Goal: Information Seeking & Learning: Learn about a topic

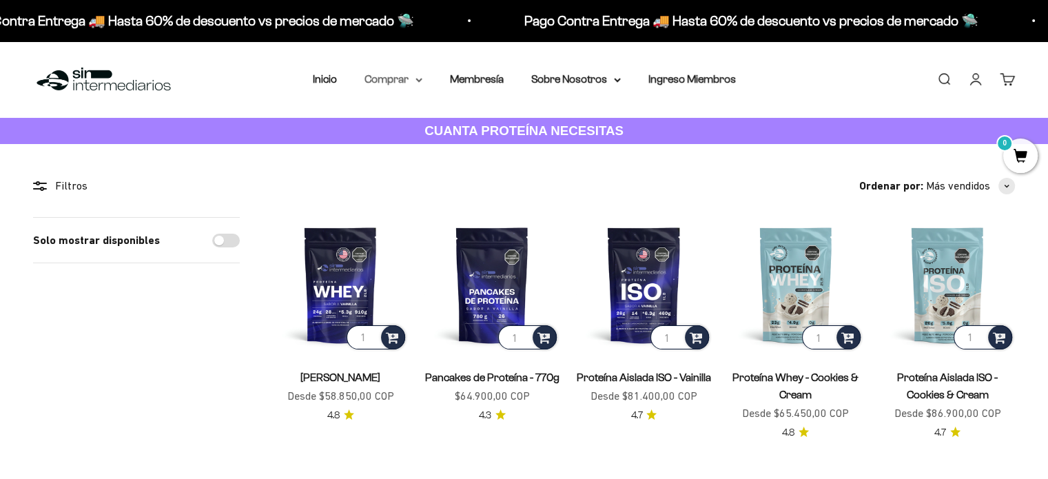
click at [420, 78] on icon at bounding box center [419, 80] width 7 height 5
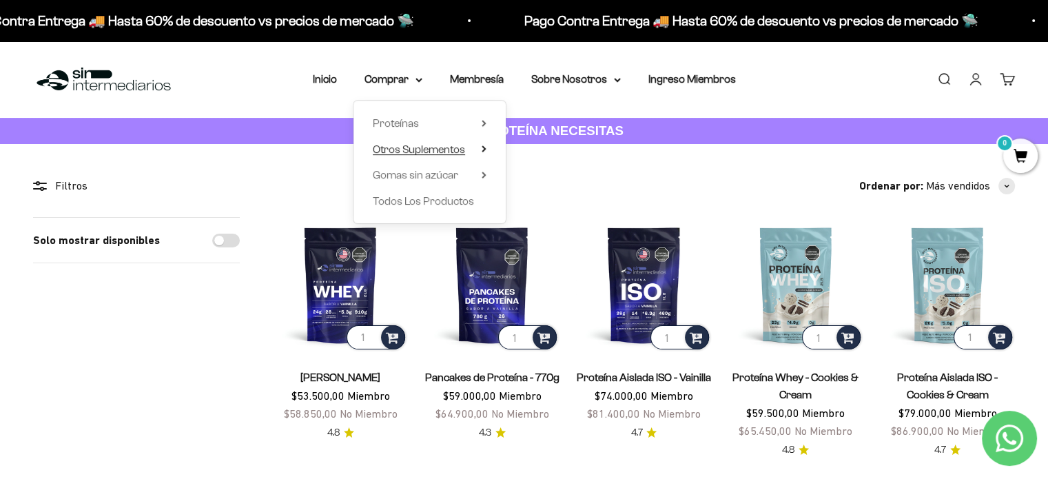
click at [480, 145] on summary "Otros Suplementos" at bounding box center [430, 150] width 114 height 18
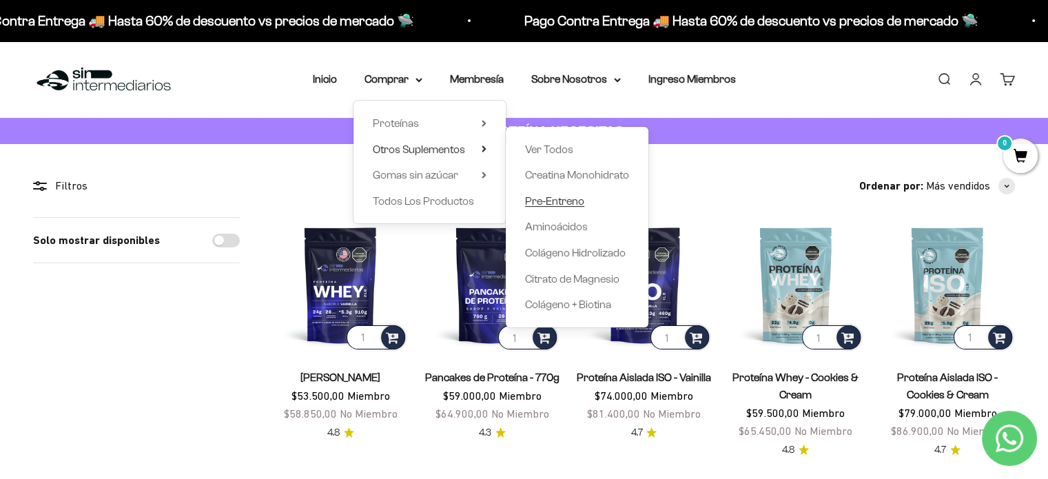
click at [566, 200] on span "Pre-Entreno" at bounding box center [554, 201] width 59 height 12
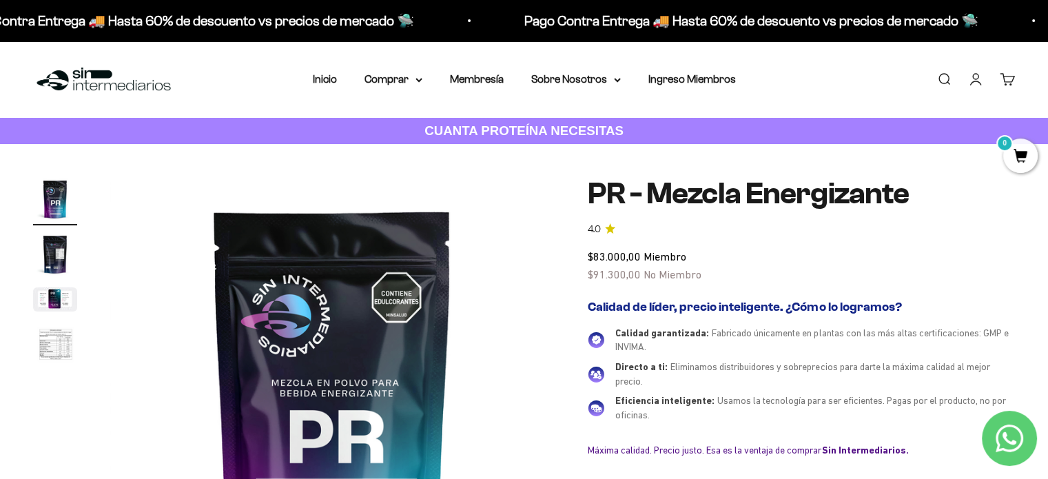
drag, startPoint x: 47, startPoint y: 338, endPoint x: 381, endPoint y: 291, distance: 337.6
click at [47, 338] on img "Ir al artículo 4" at bounding box center [55, 345] width 44 height 45
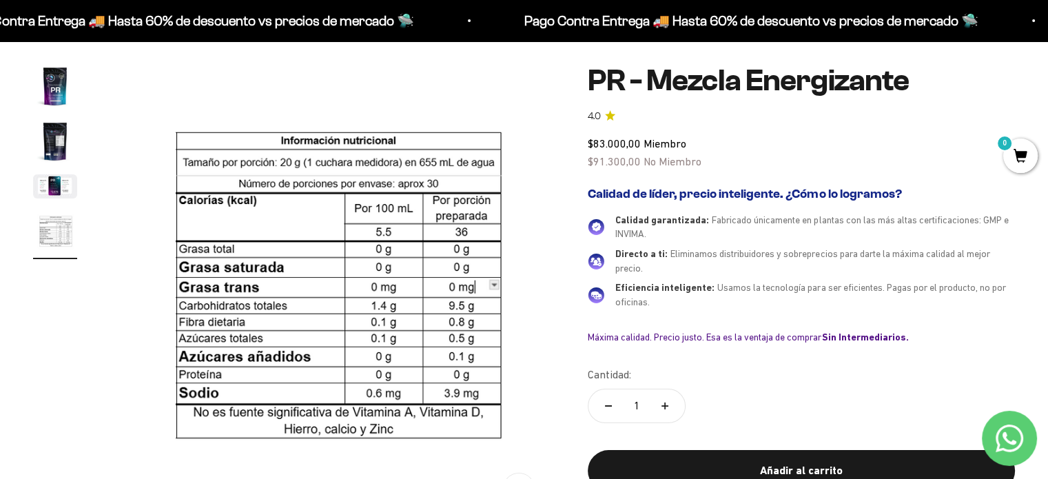
scroll to position [138, 0]
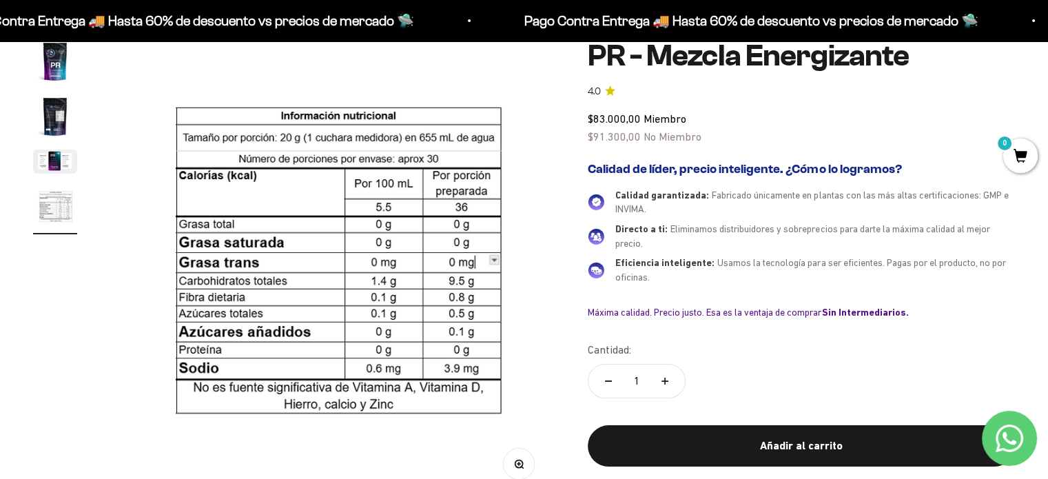
click at [58, 159] on img "Ir al artículo 3" at bounding box center [55, 162] width 44 height 24
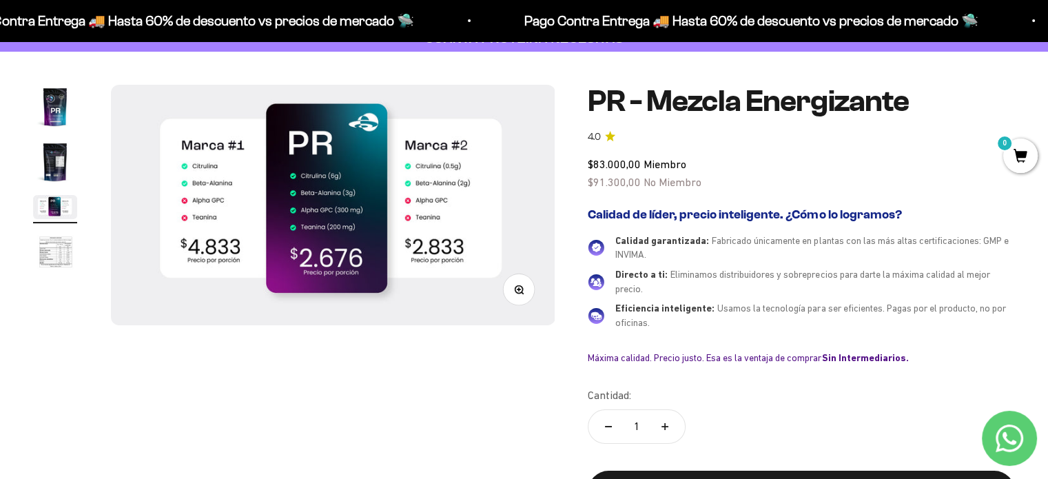
scroll to position [69, 0]
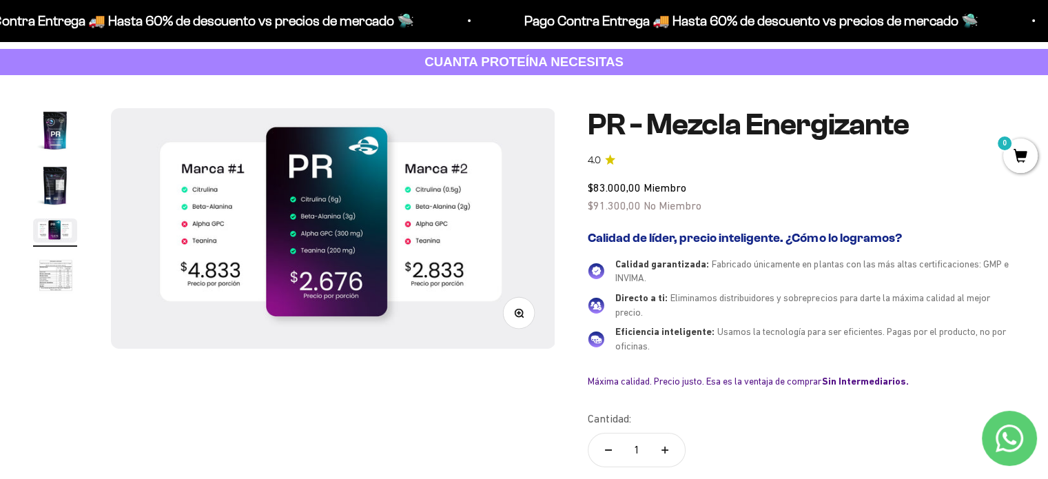
click at [55, 284] on img "Ir al artículo 4" at bounding box center [55, 276] width 44 height 45
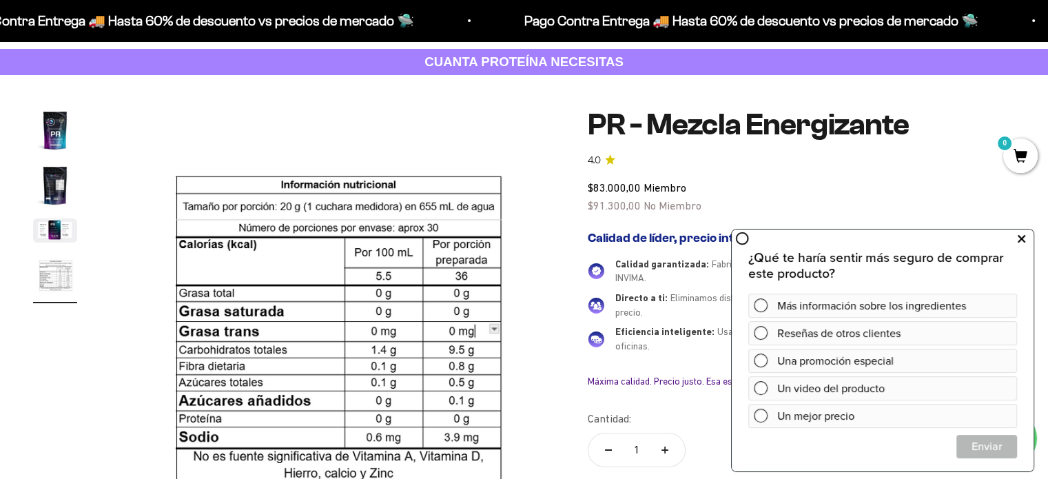
click at [1021, 237] on icon at bounding box center [1022, 239] width 8 height 18
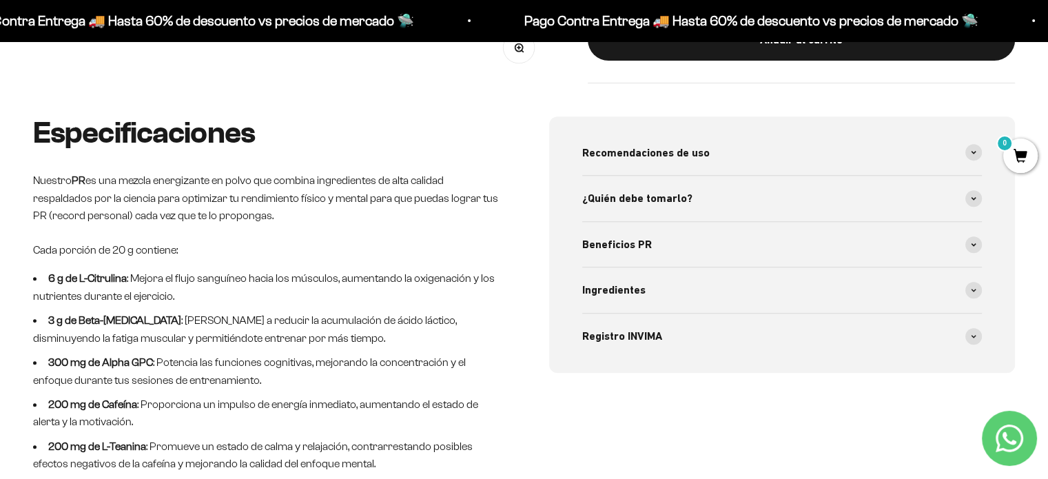
scroll to position [551, 0]
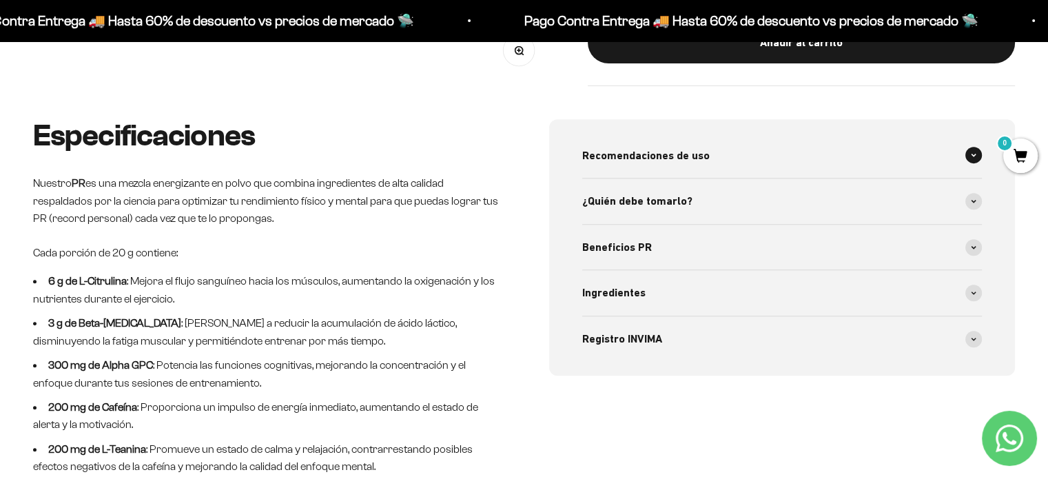
click at [662, 159] on span "Recomendaciones de uso" at bounding box center [645, 156] width 127 height 18
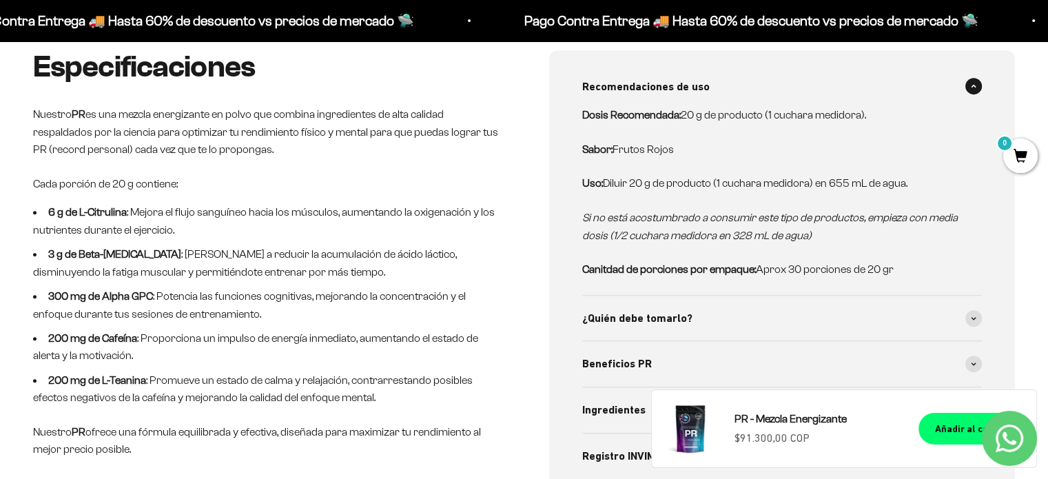
scroll to position [758, 0]
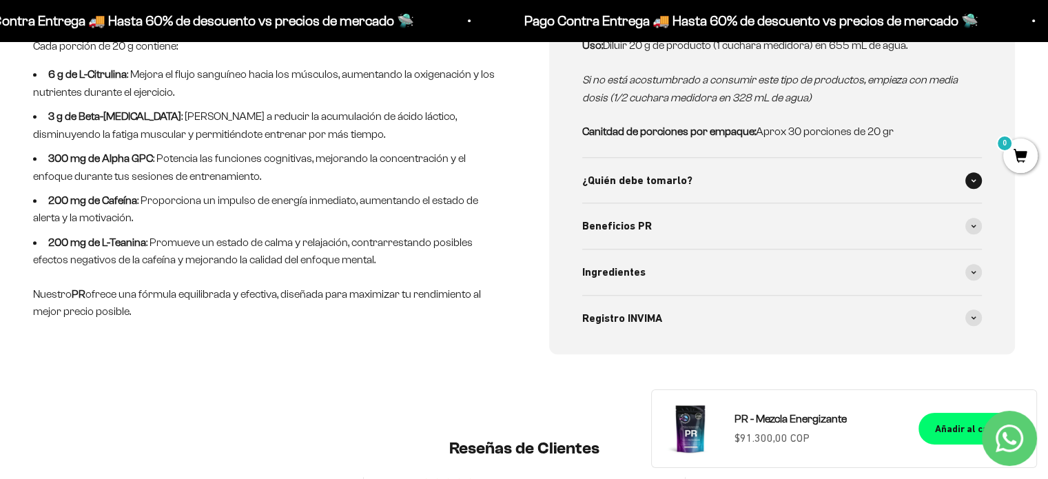
click at [826, 187] on div "¿Quién debe tomarlo?" at bounding box center [782, 180] width 400 height 45
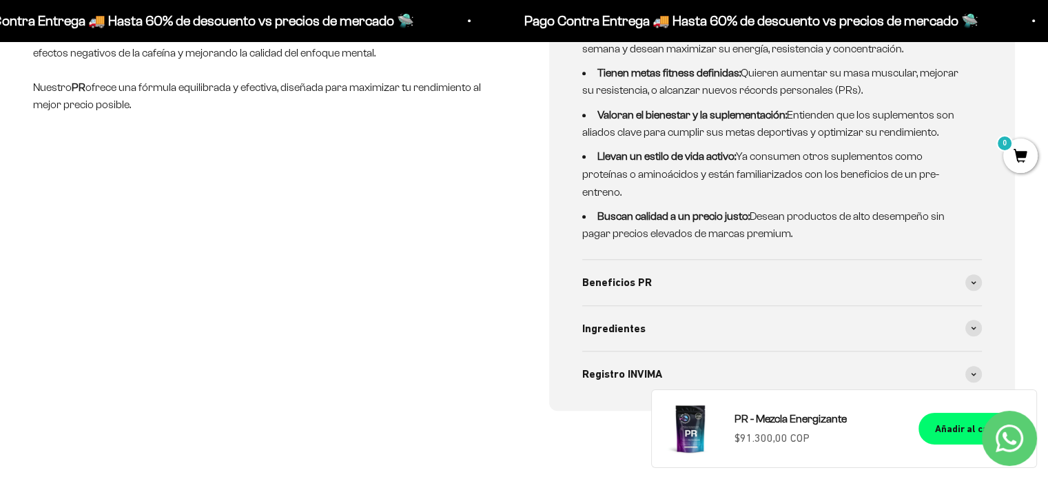
scroll to position [1034, 0]
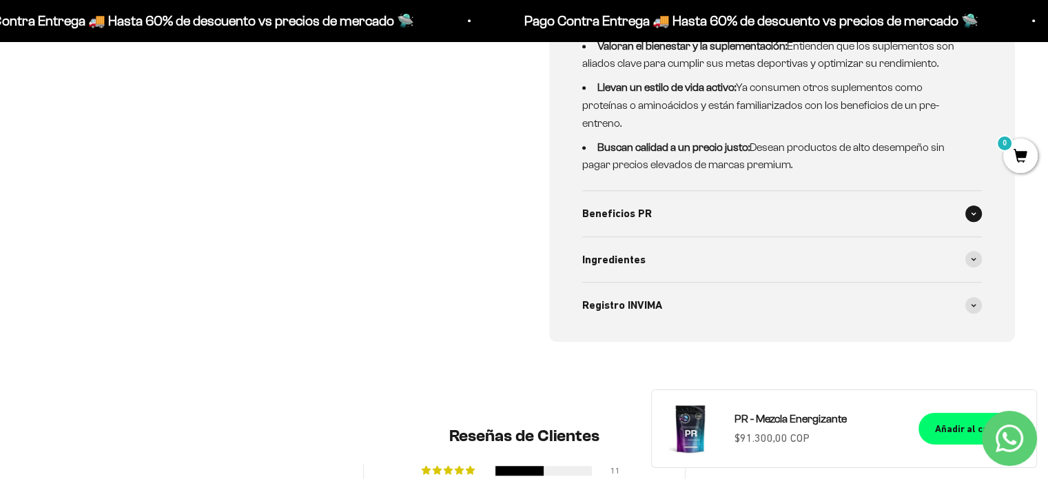
click at [846, 205] on div "Beneficios PR" at bounding box center [782, 213] width 400 height 45
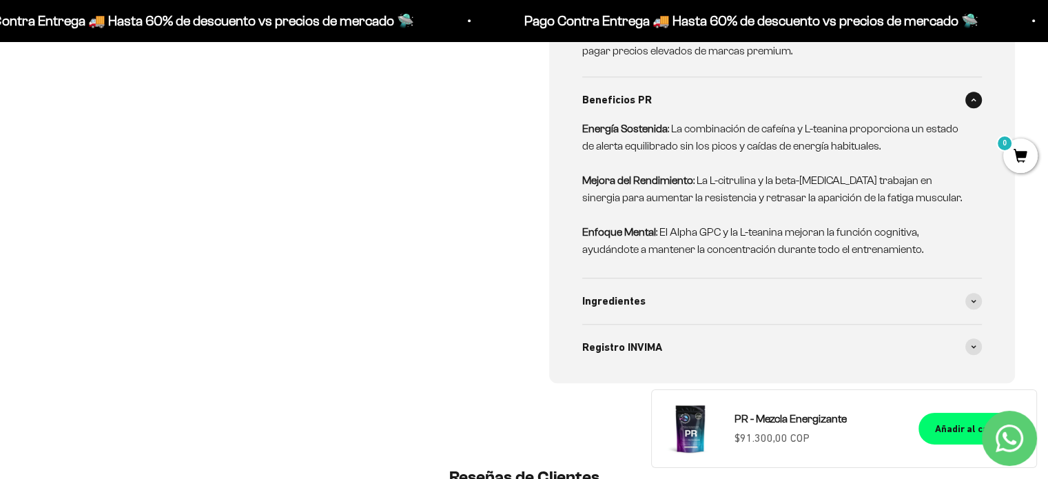
scroll to position [1240, 0]
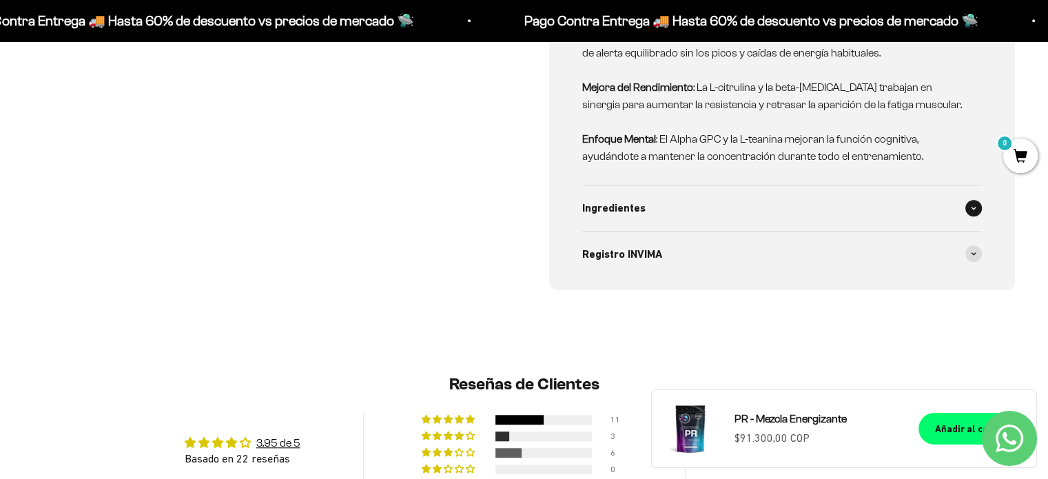
click at [868, 214] on div "Ingredientes" at bounding box center [782, 207] width 400 height 45
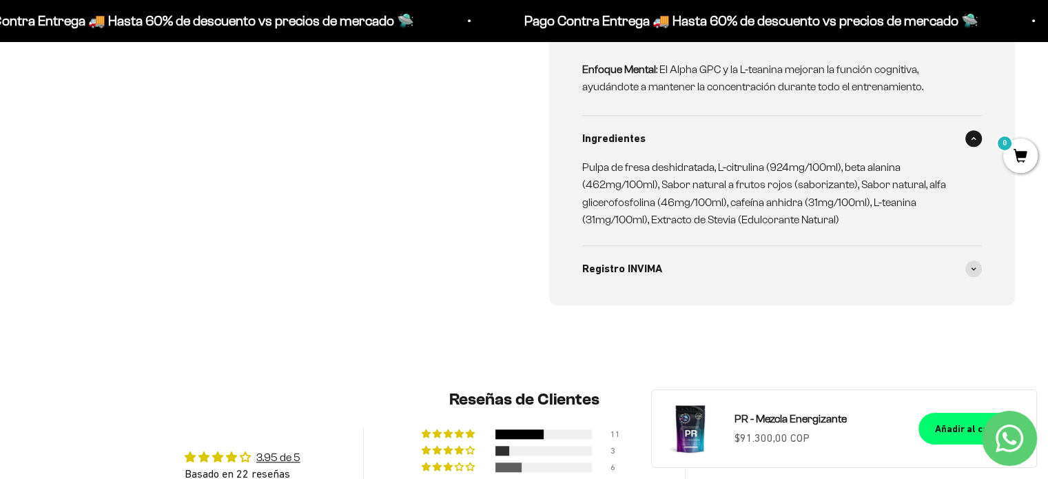
scroll to position [1378, 0]
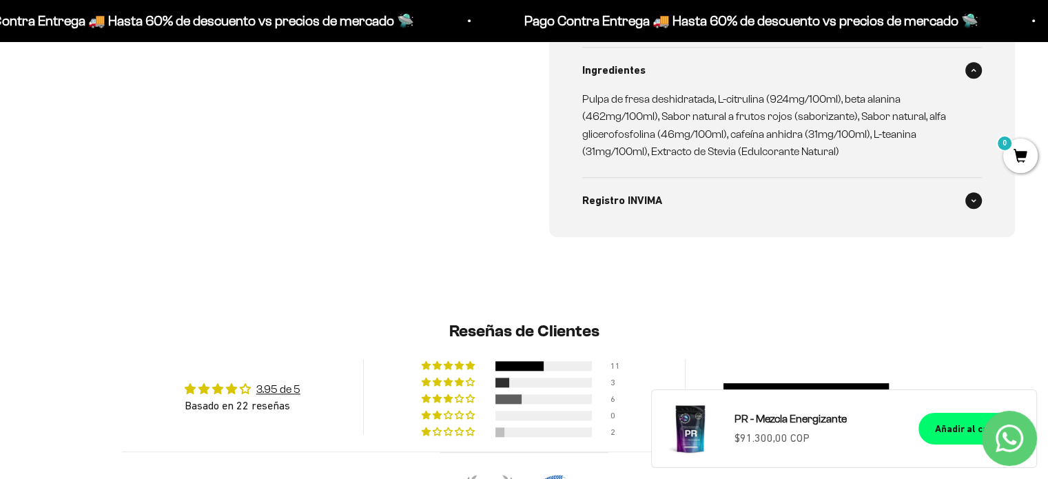
click at [869, 205] on div "Registro INVIMA" at bounding box center [782, 200] width 400 height 45
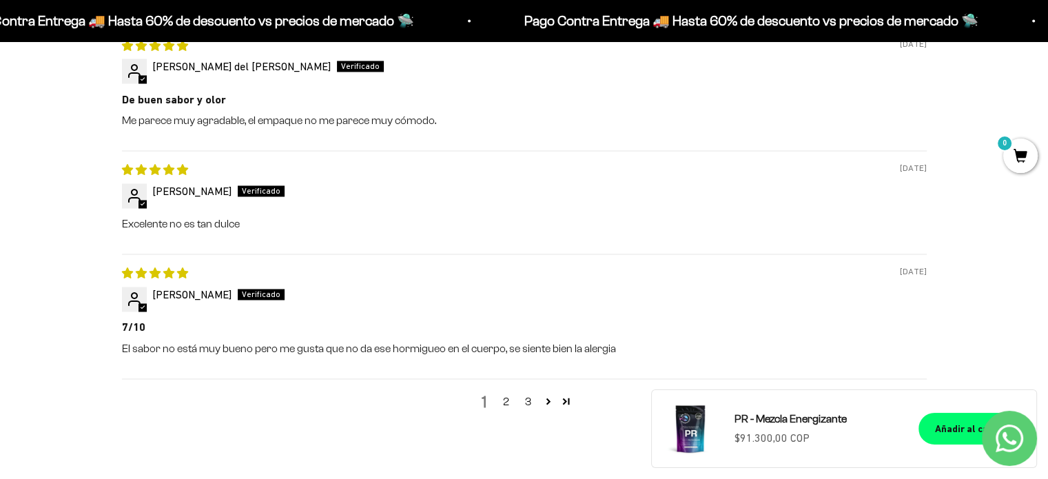
scroll to position [2274, 0]
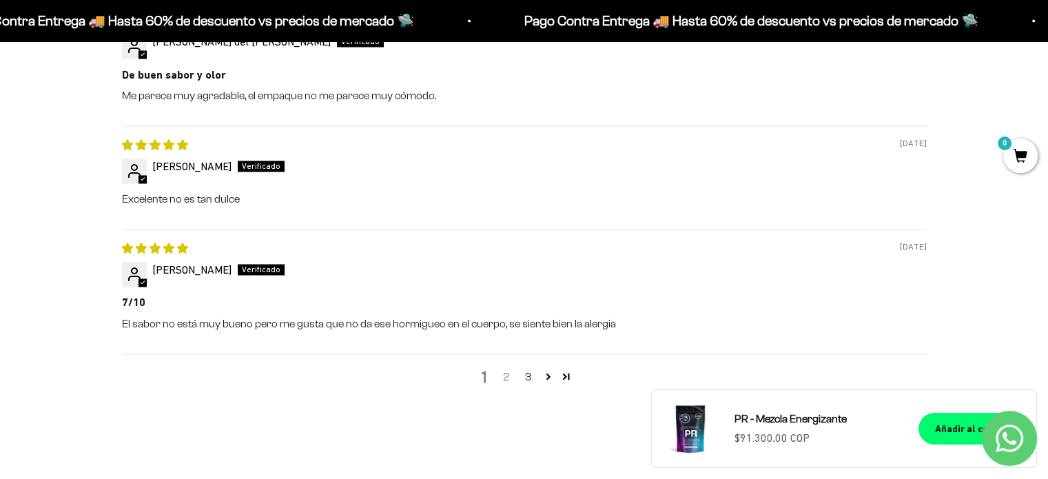
click at [504, 375] on link "2" at bounding box center [507, 376] width 22 height 17
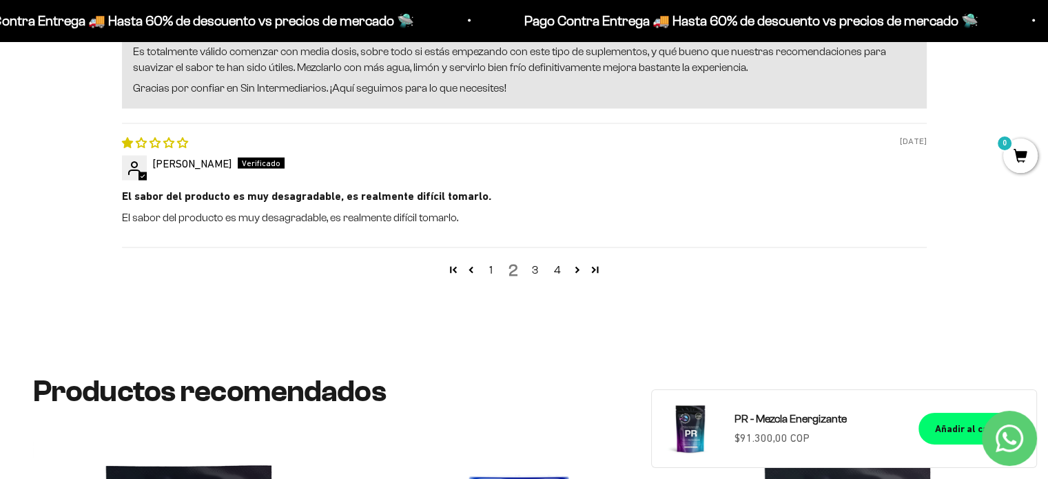
scroll to position [2710, 0]
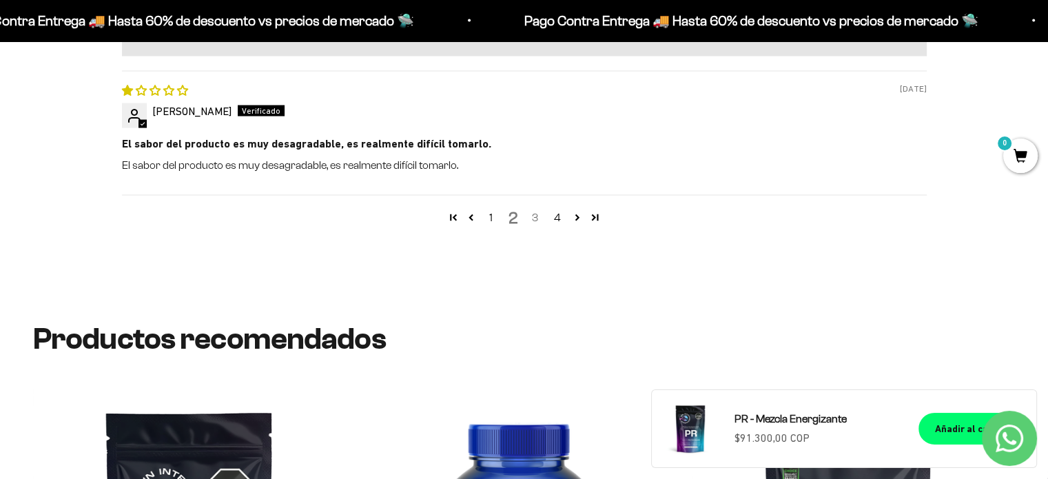
click at [532, 213] on link "3" at bounding box center [535, 218] width 22 height 17
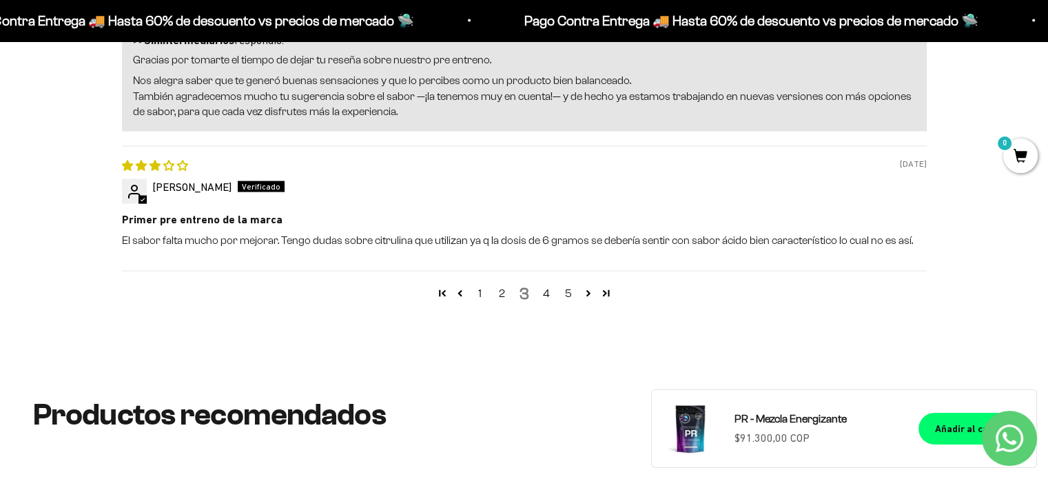
scroll to position [2699, 0]
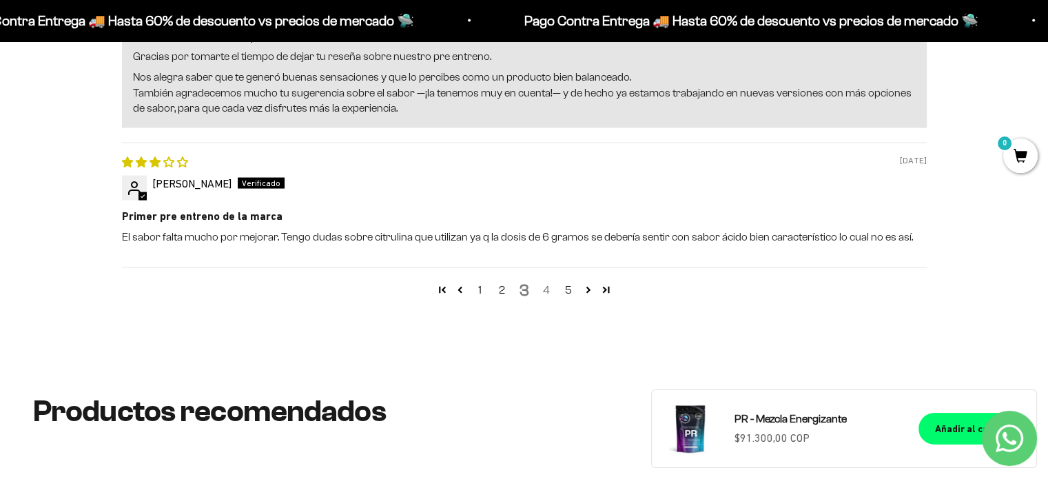
click at [543, 288] on link "4" at bounding box center [546, 290] width 22 height 17
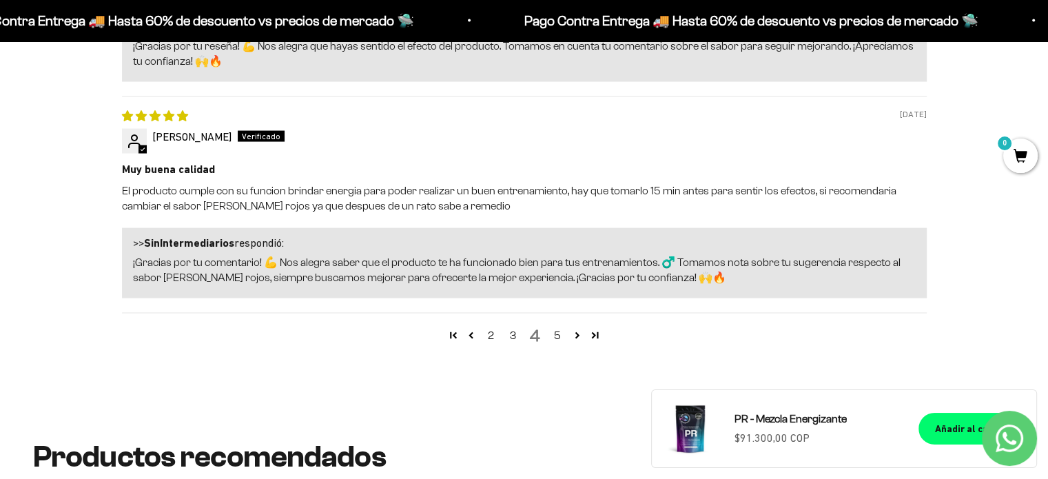
scroll to position [2768, 0]
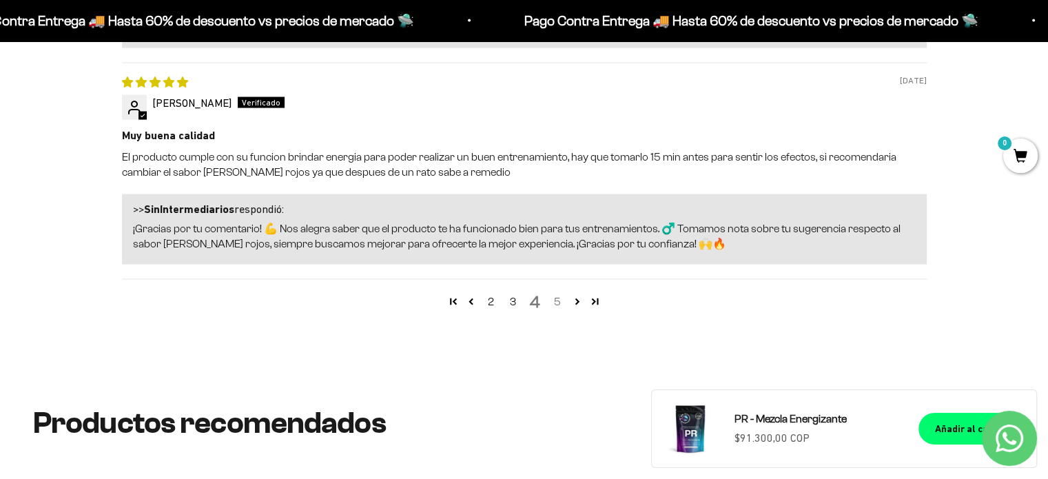
click at [554, 294] on link "5" at bounding box center [557, 302] width 22 height 17
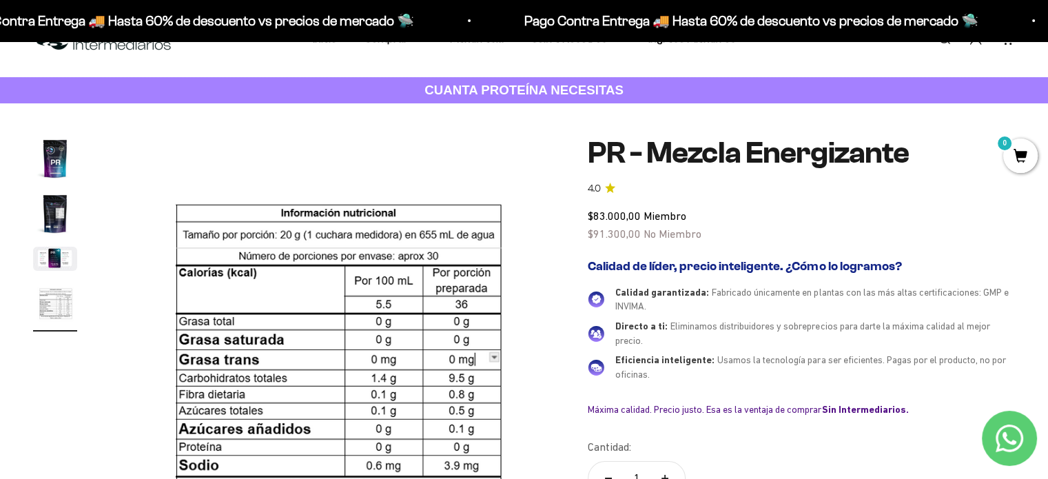
scroll to position [0, 0]
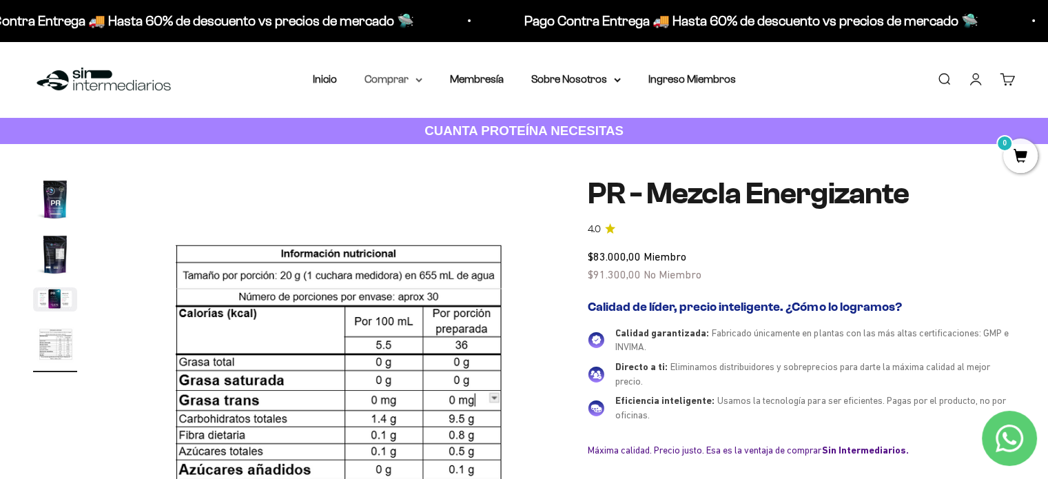
click at [418, 81] on icon at bounding box center [419, 80] width 7 height 5
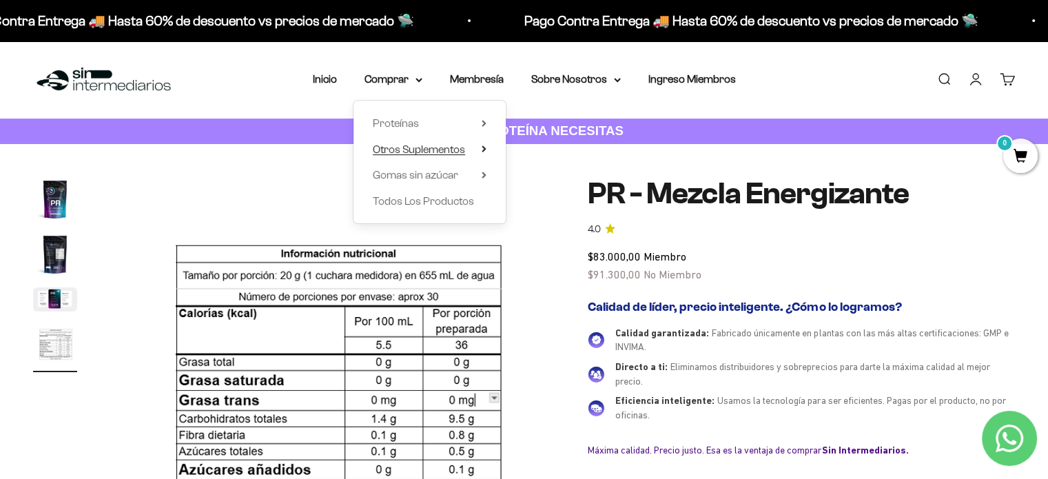
click at [479, 150] on summary "Otros Suplementos" at bounding box center [430, 150] width 114 height 18
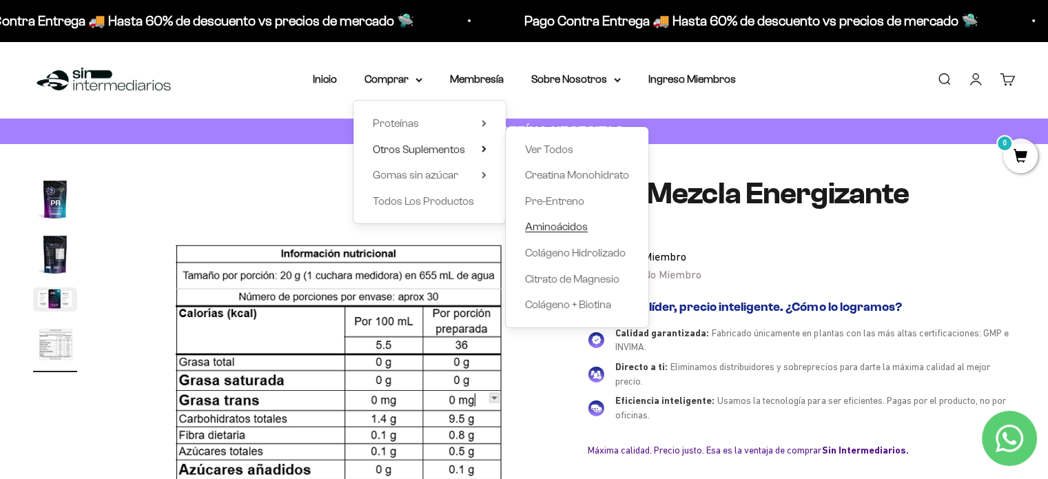
click at [540, 228] on span "Aminoácidos" at bounding box center [556, 227] width 63 height 12
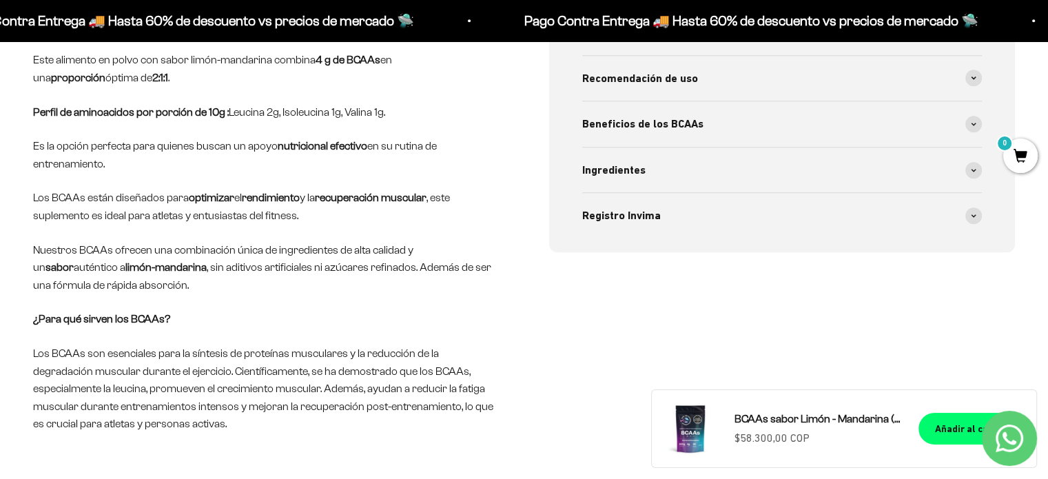
scroll to position [620, 0]
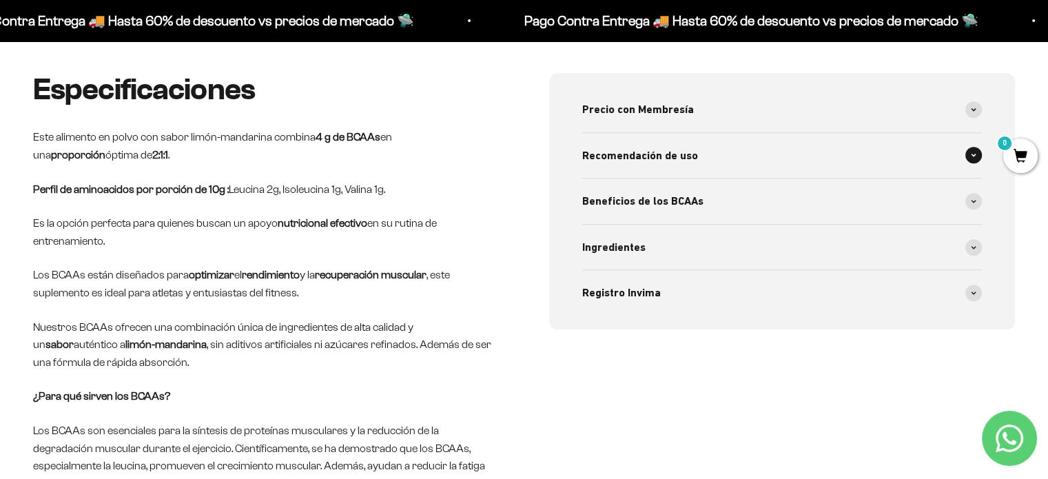
click at [731, 157] on div "Recomendación de uso" at bounding box center [782, 155] width 400 height 45
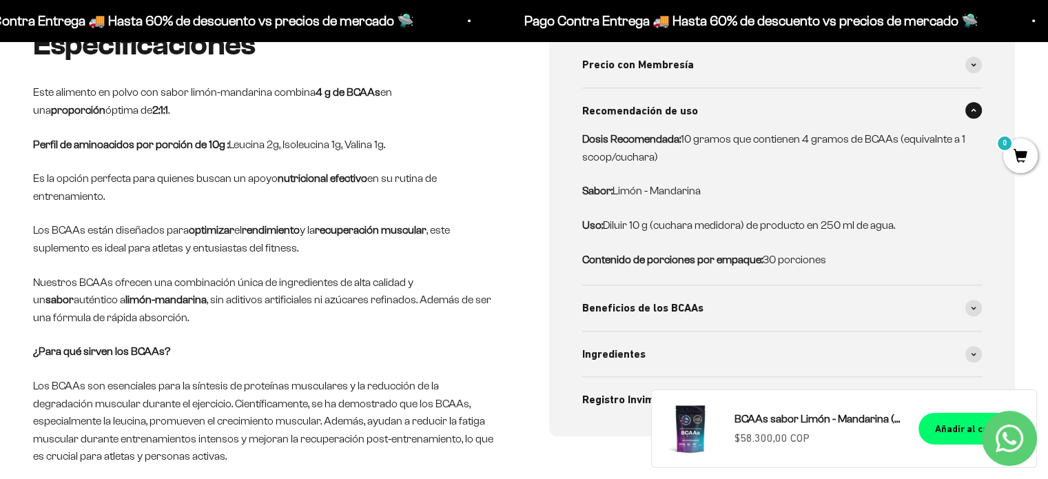
scroll to position [689, 0]
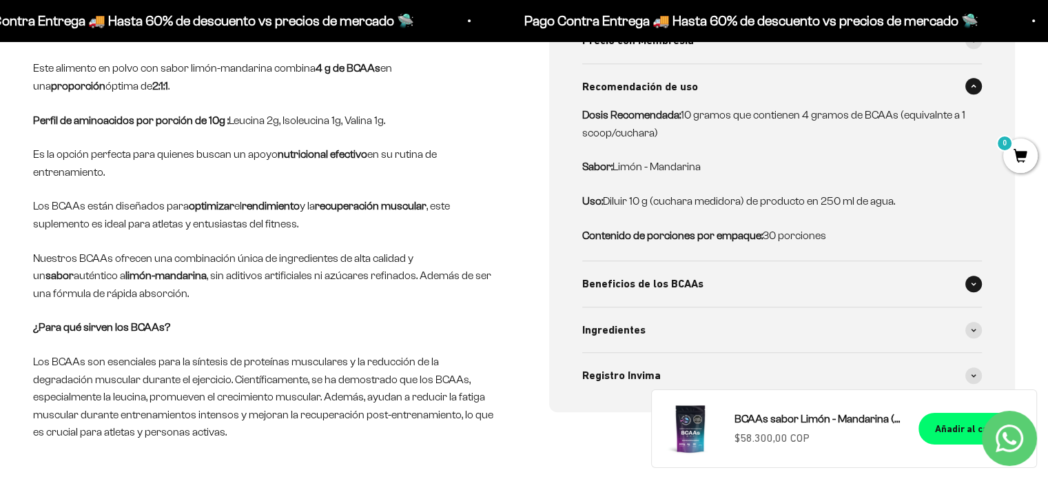
click at [709, 269] on div "Beneficios de los BCAAs" at bounding box center [782, 283] width 400 height 45
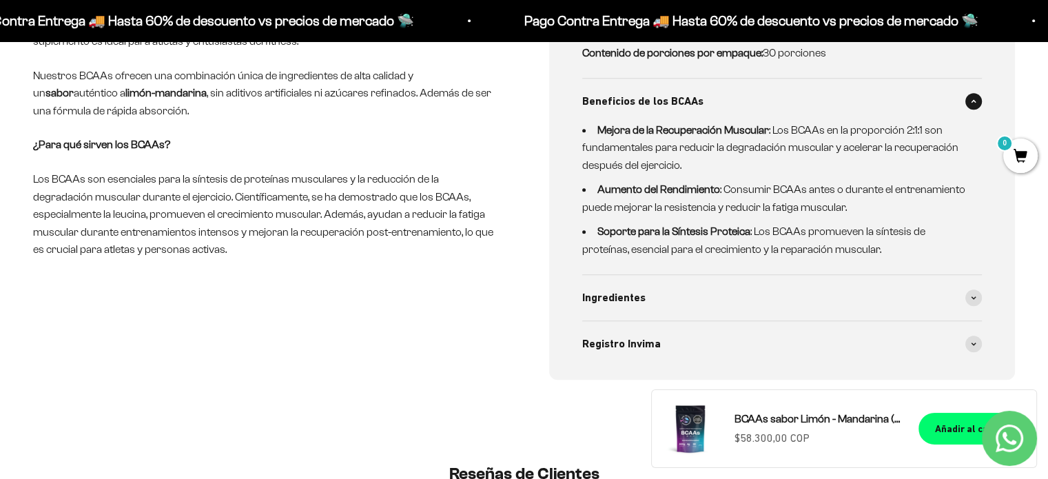
scroll to position [896, 0]
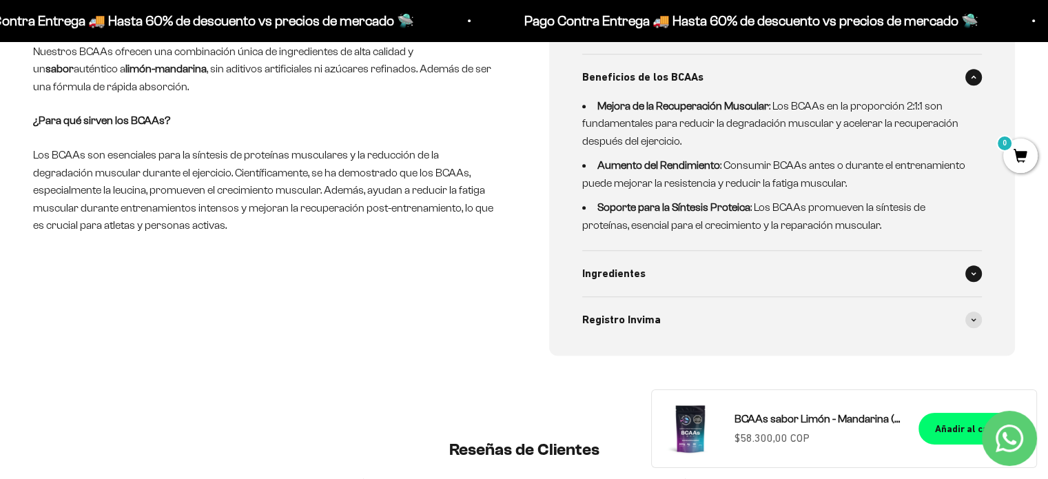
click at [720, 275] on div "Ingredientes" at bounding box center [782, 273] width 400 height 45
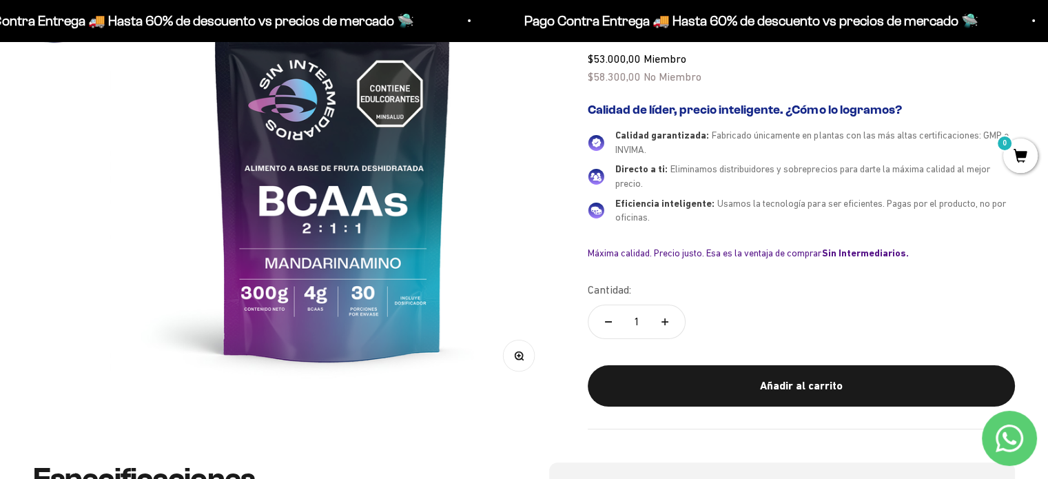
scroll to position [207, 0]
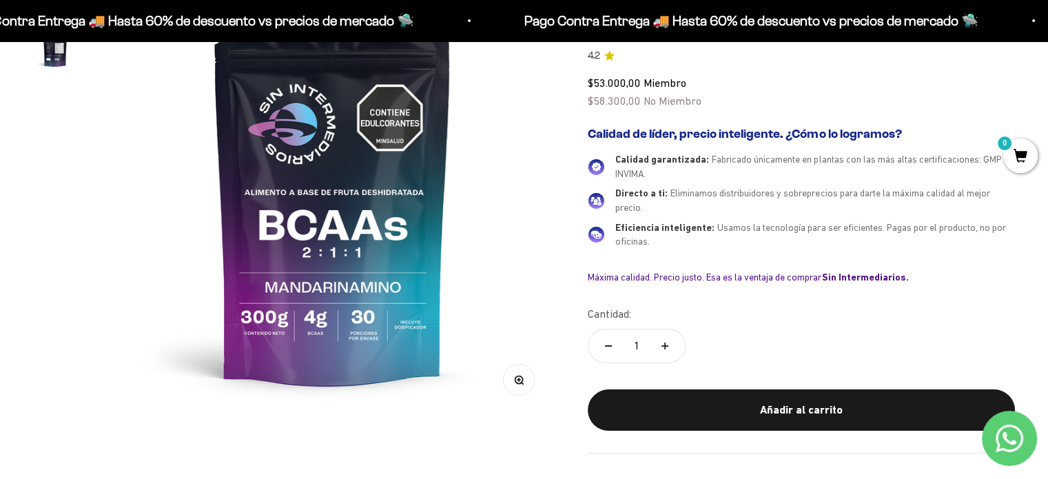
click at [598, 54] on span "4.2" at bounding box center [594, 55] width 12 height 15
click at [606, 52] on icon "4.2 de 5.0 estrellas" at bounding box center [609, 55] width 10 height 10
click at [613, 59] on icon "4.2 de 5.0 estrellas" at bounding box center [609, 55] width 10 height 10
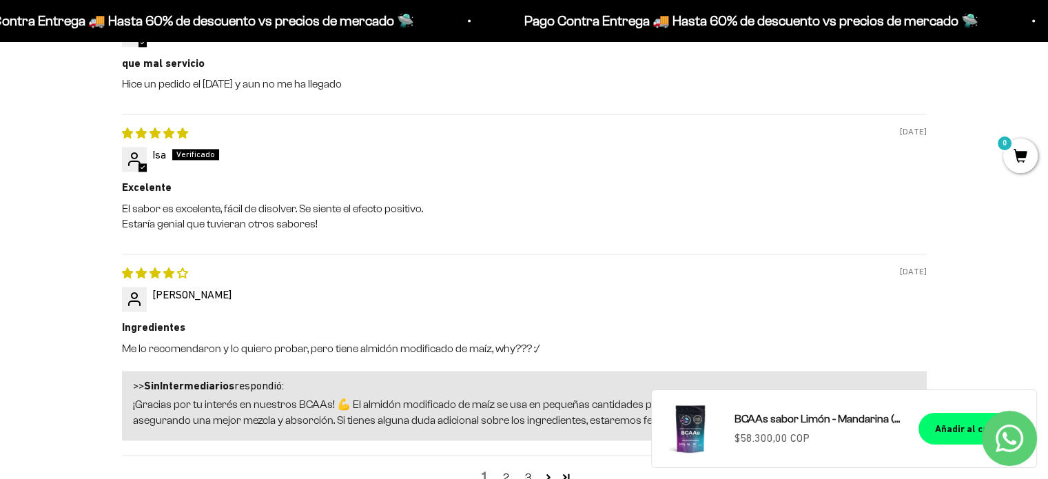
scroll to position [1999, 0]
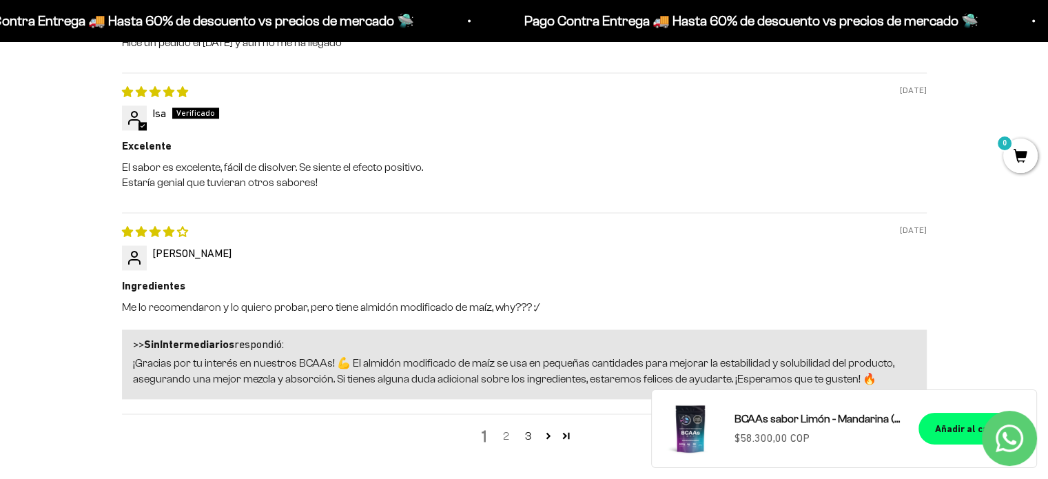
click at [500, 430] on link "2" at bounding box center [507, 436] width 22 height 17
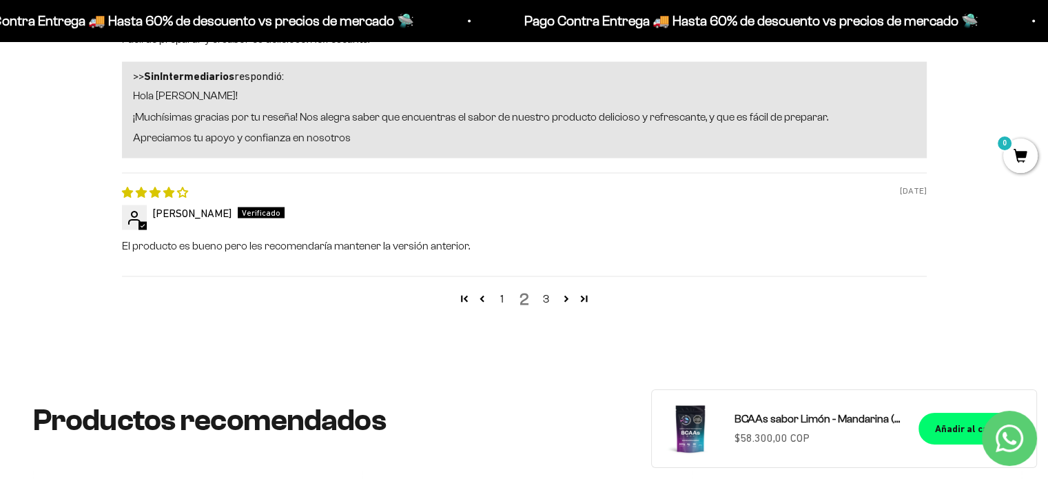
scroll to position [2454, 0]
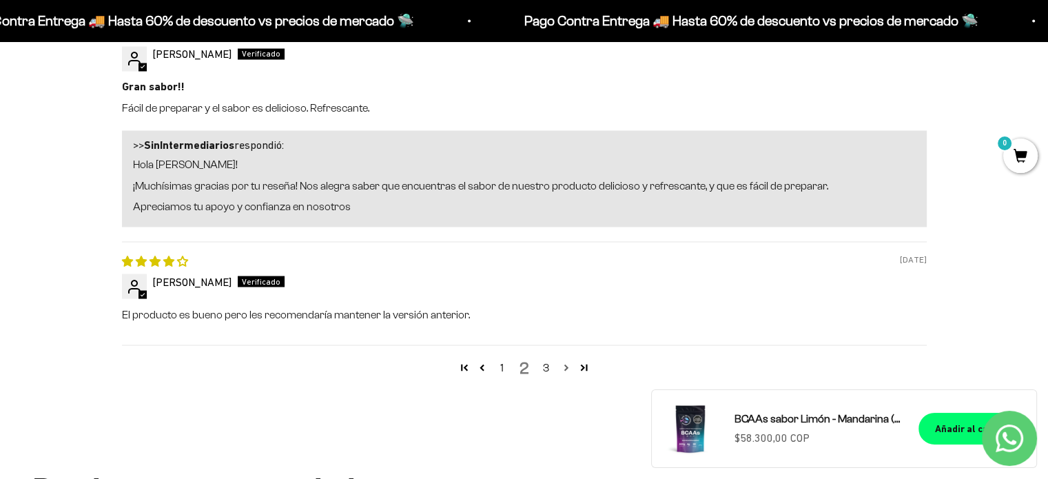
click at [562, 360] on link "Page 3" at bounding box center [567, 367] width 18 height 18
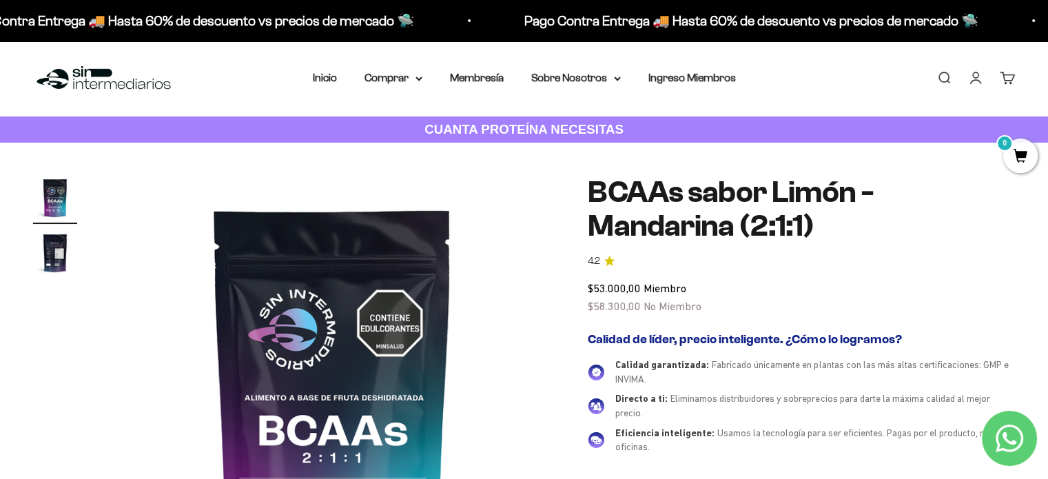
scroll to position [0, 0]
